Goal: Task Accomplishment & Management: Manage account settings

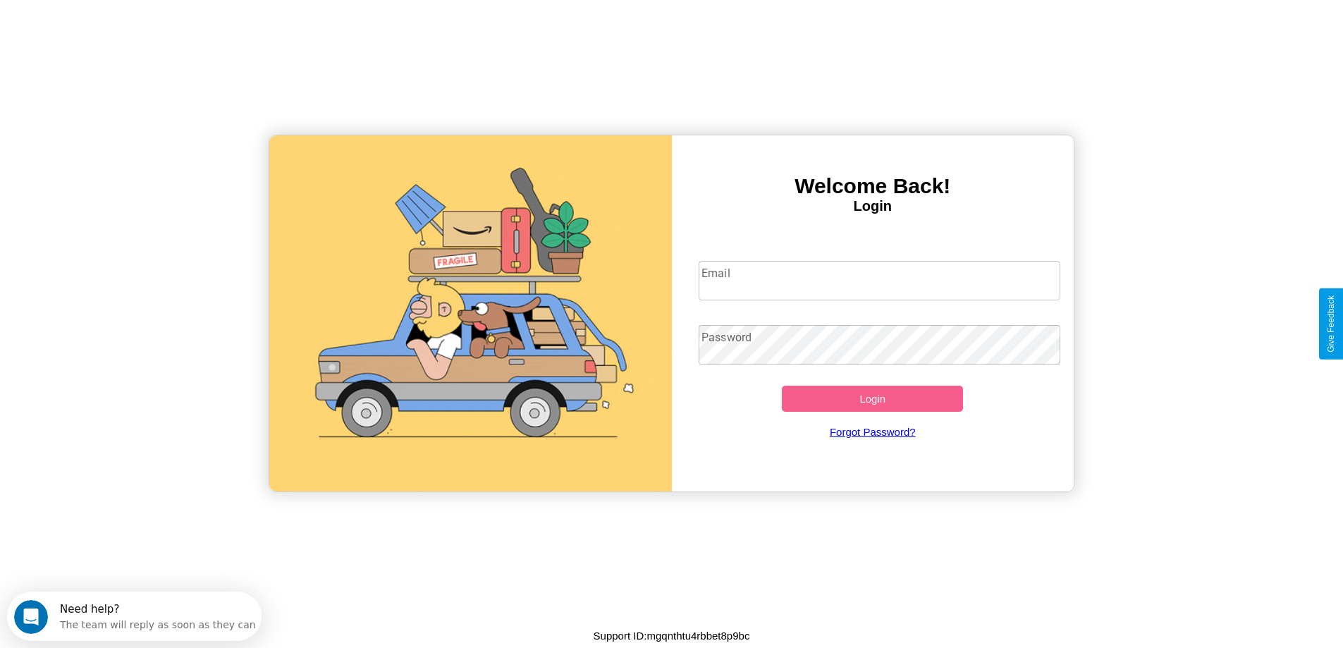
click at [879, 281] on input "Email" at bounding box center [880, 280] width 362 height 39
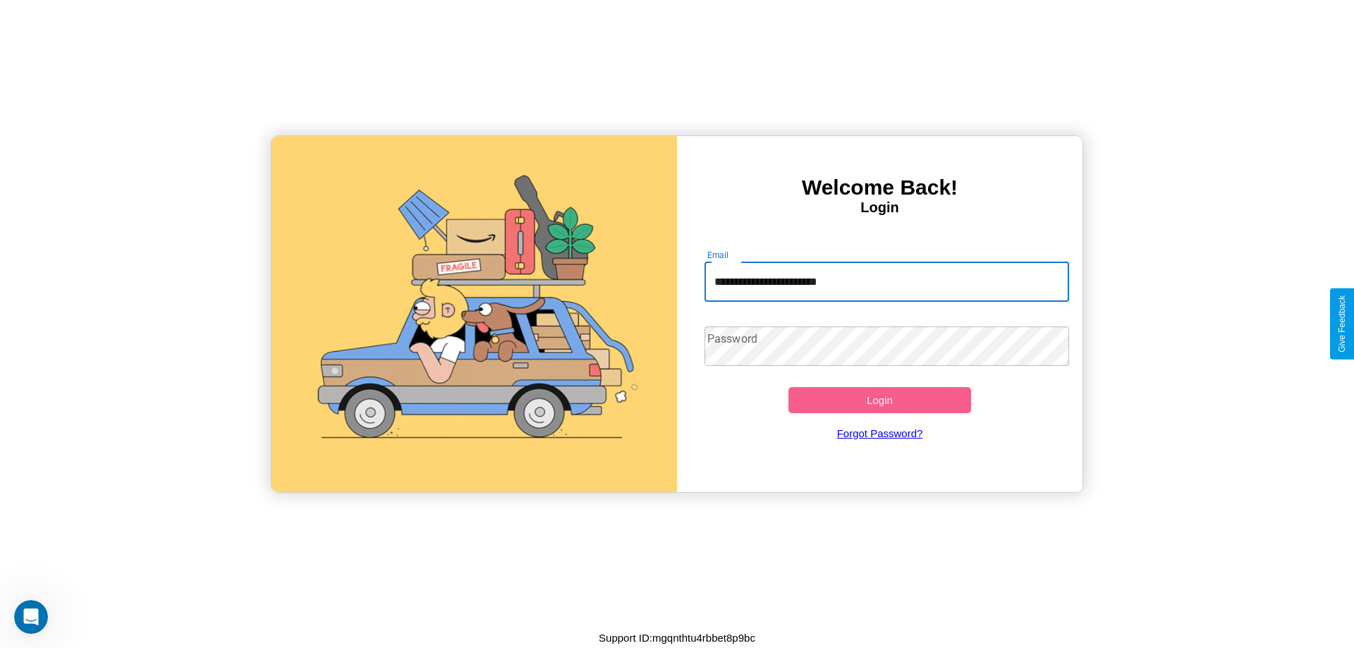
type input "**********"
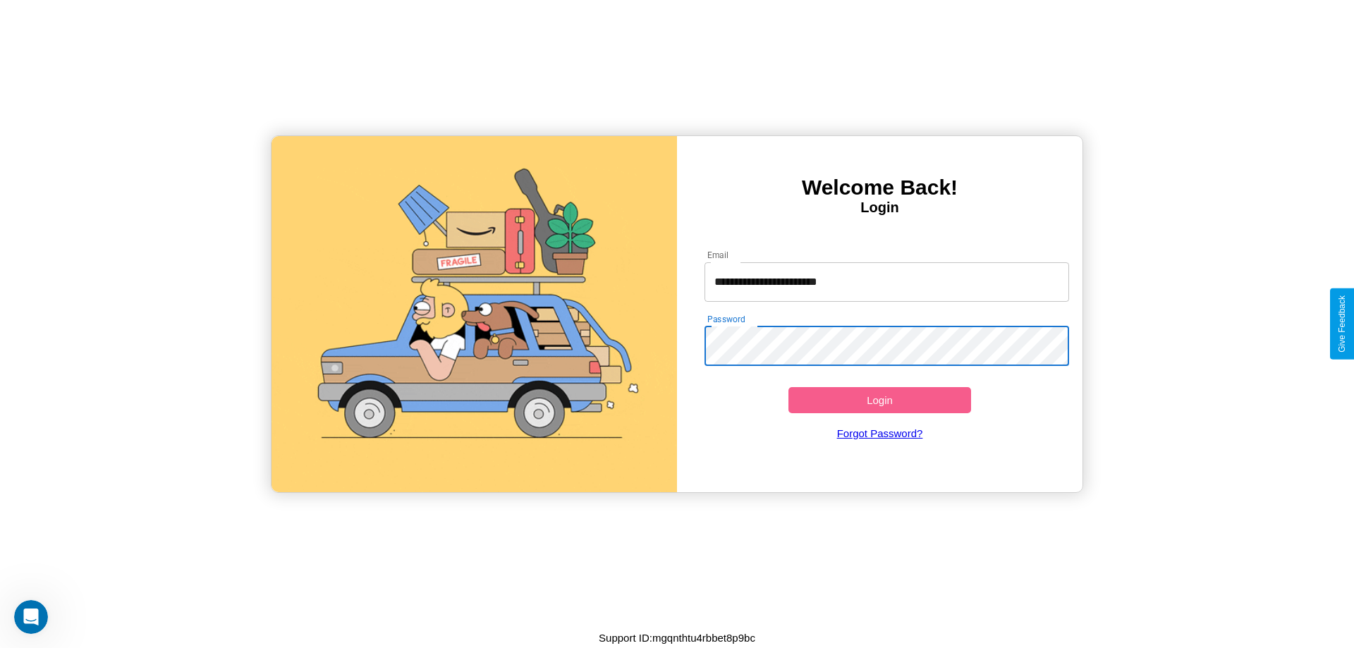
click at [879, 400] on button "Login" at bounding box center [879, 400] width 183 height 26
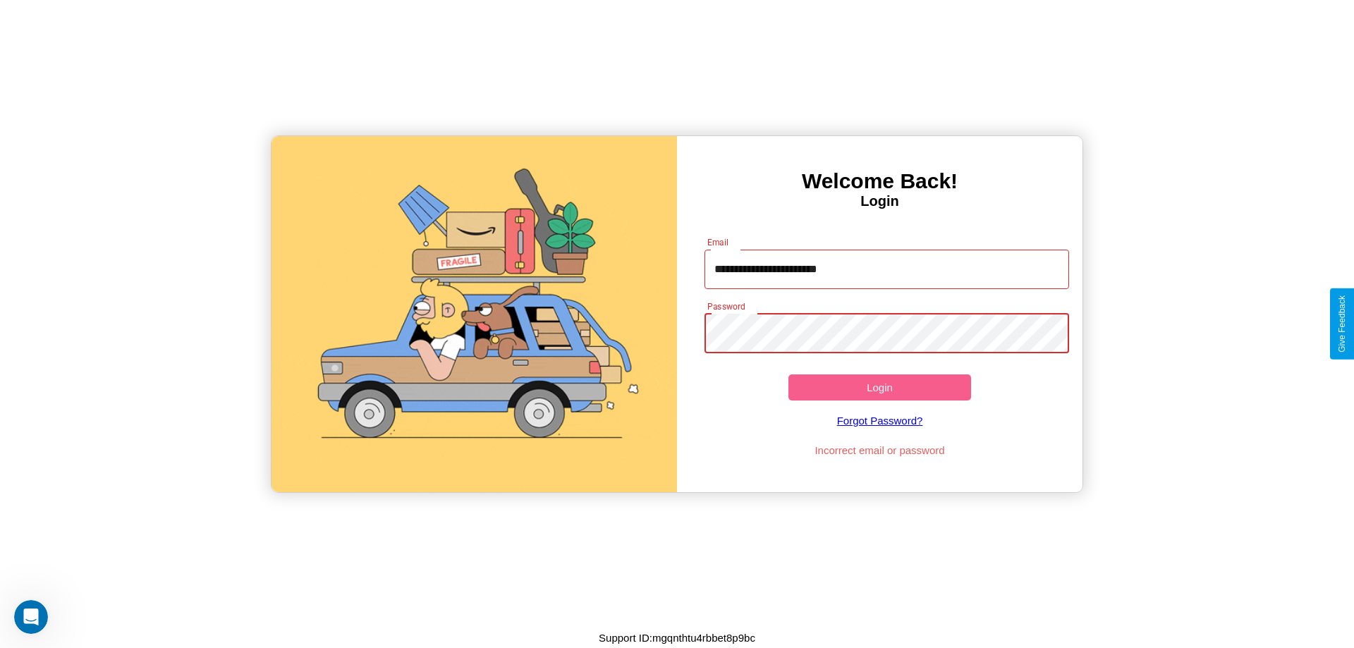
click at [879, 387] on button "Login" at bounding box center [879, 387] width 183 height 26
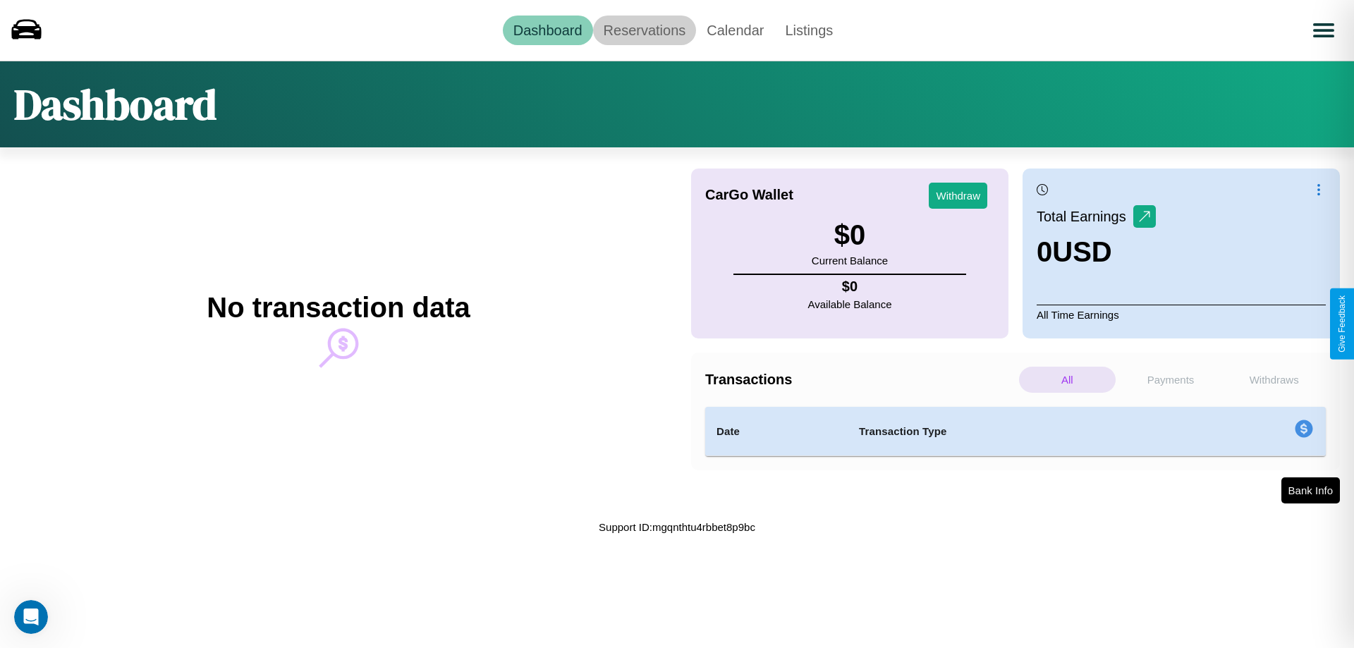
click at [644, 30] on link "Reservations" at bounding box center [645, 31] width 104 height 30
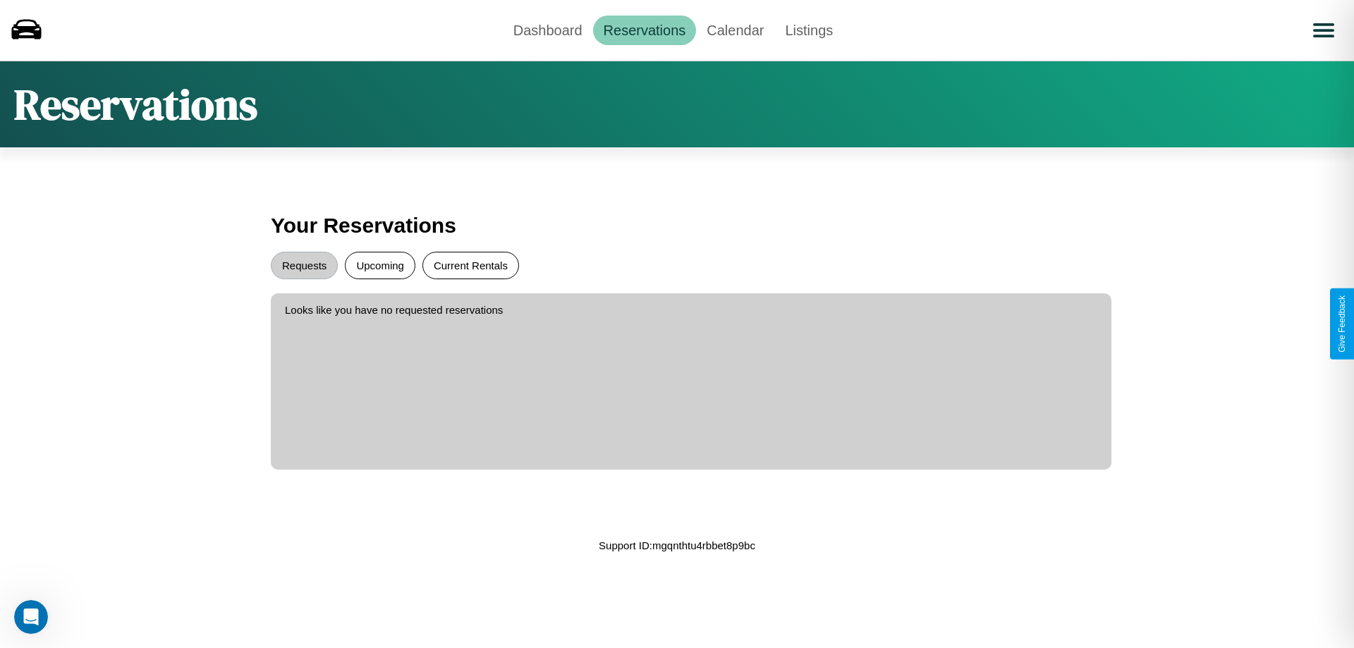
click at [470, 265] on button "Current Rentals" at bounding box center [470, 265] width 97 height 27
click at [304, 265] on button "Requests" at bounding box center [304, 265] width 67 height 27
